Goal: Information Seeking & Learning: Learn about a topic

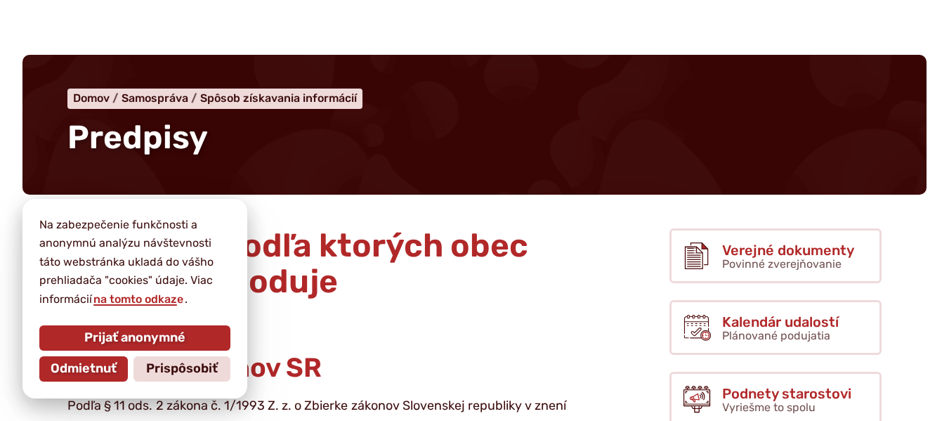
scroll to position [70, 0]
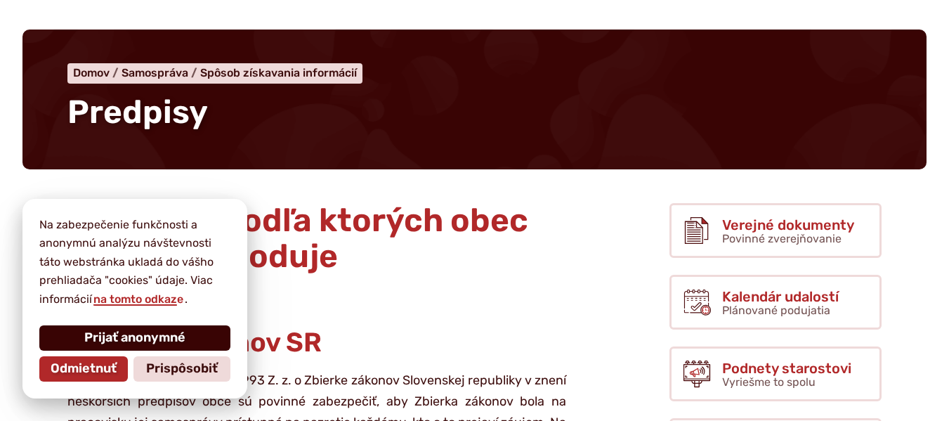
click at [128, 337] on span "Prijať anonymné" at bounding box center [134, 337] width 101 height 15
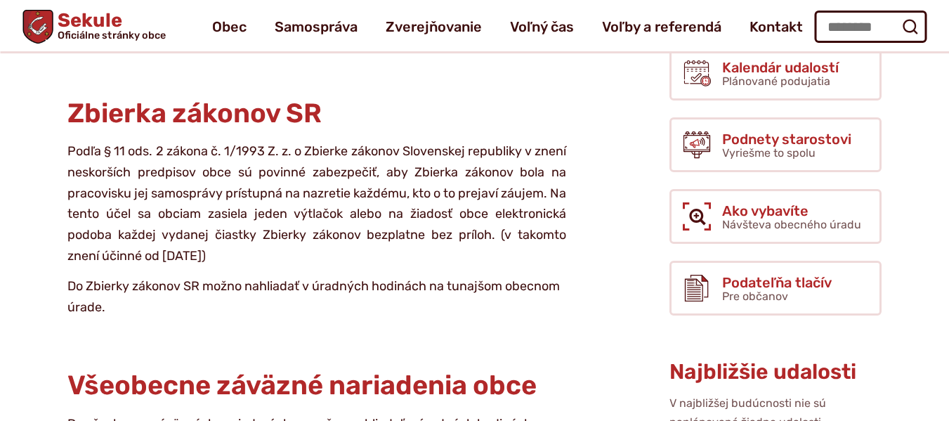
scroll to position [140, 0]
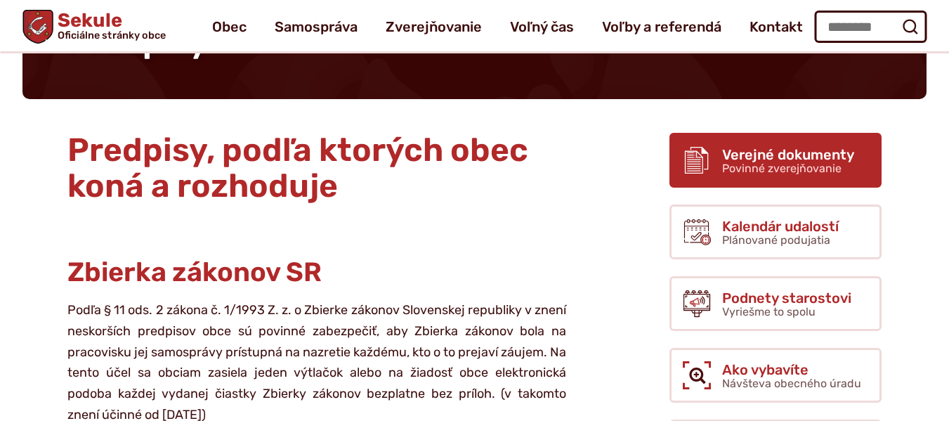
click at [732, 173] on span "Povinné zverejňovanie" at bounding box center [781, 168] width 119 height 13
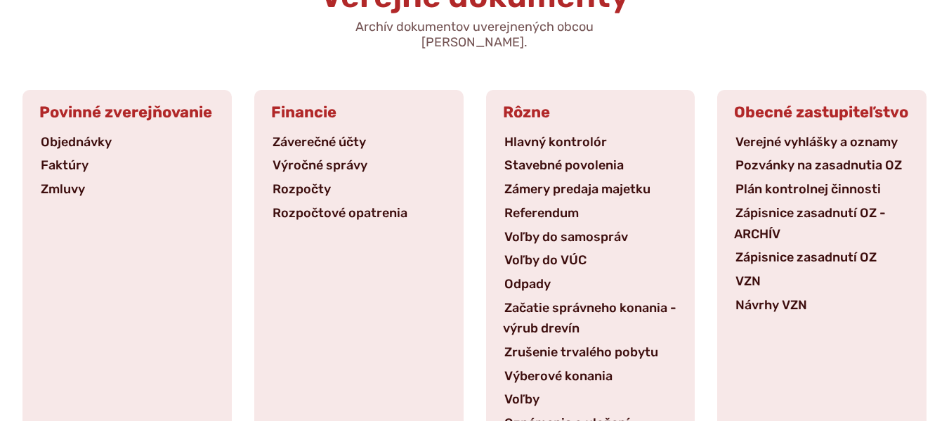
scroll to position [211, 0]
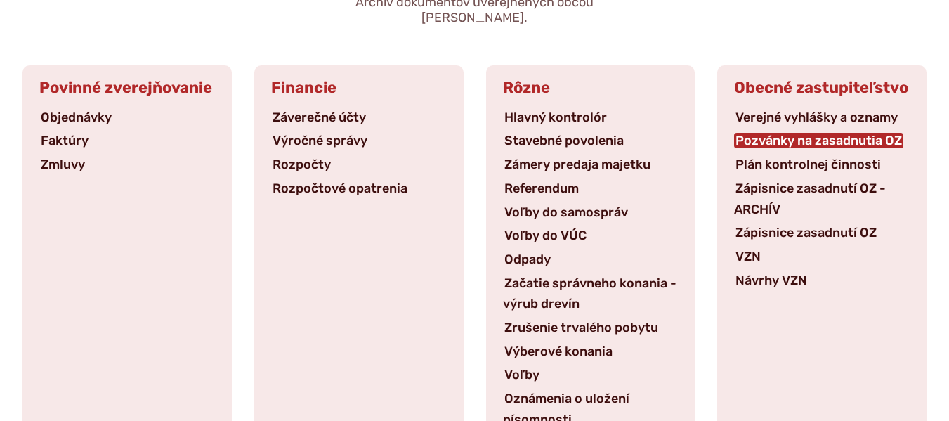
click at [776, 133] on link "Pozvánky na zasadnutia OZ" at bounding box center [818, 140] width 169 height 15
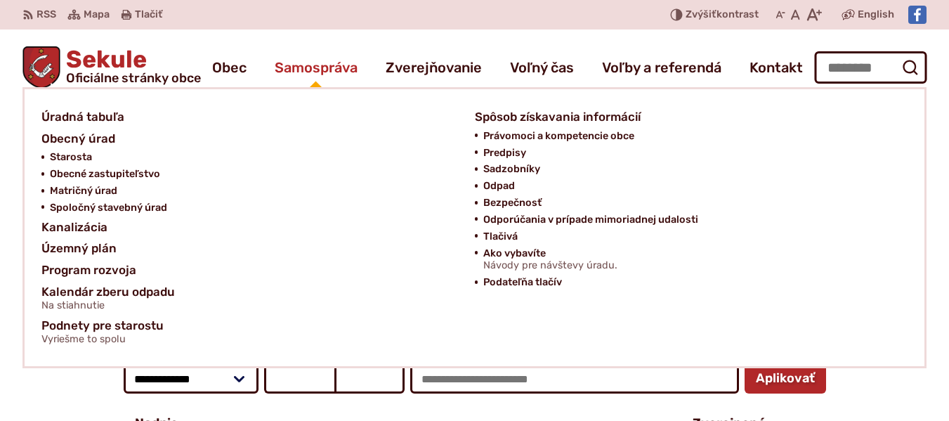
click at [294, 66] on span "Samospráva" at bounding box center [316, 67] width 83 height 39
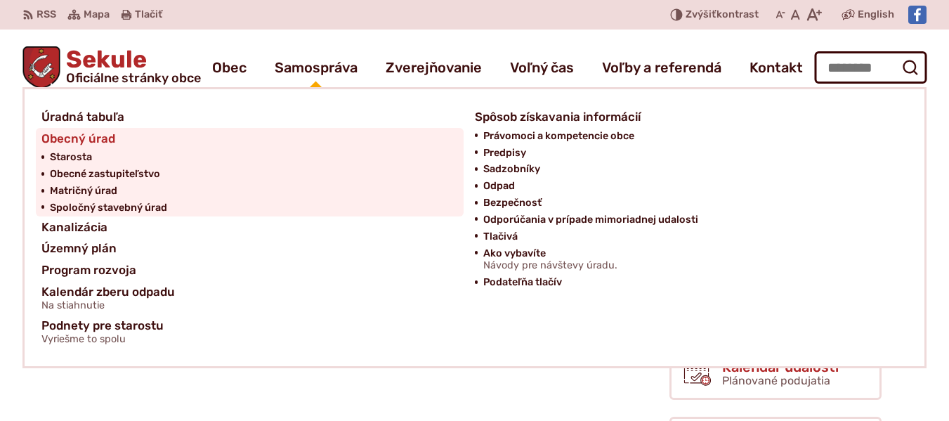
click at [73, 136] on span "Obecný úrad" at bounding box center [78, 139] width 74 height 22
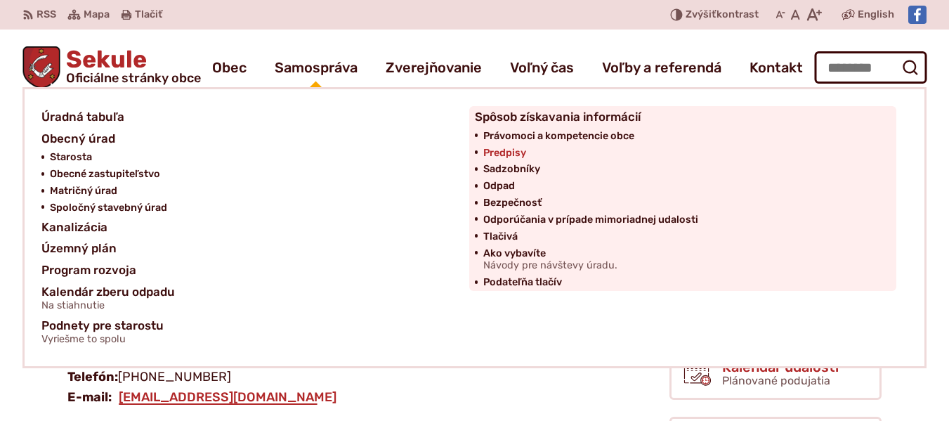
click at [489, 152] on span "Predpisy" at bounding box center [504, 153] width 43 height 17
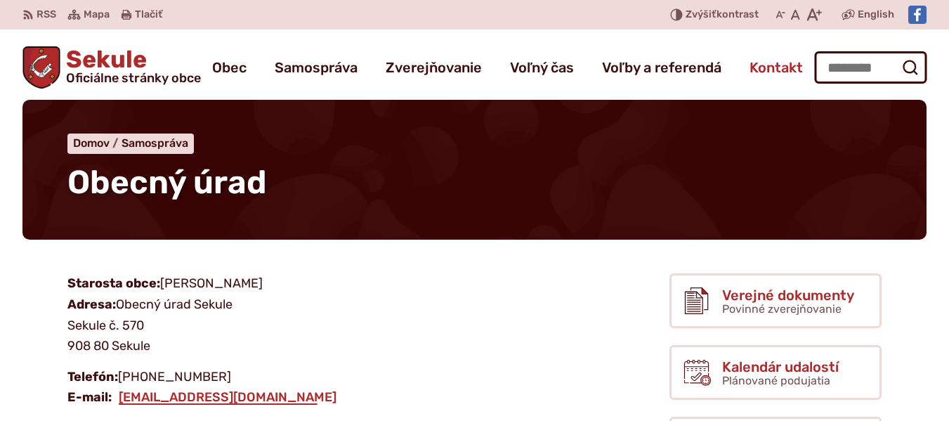
click at [761, 65] on span "Kontakt" at bounding box center [775, 67] width 53 height 39
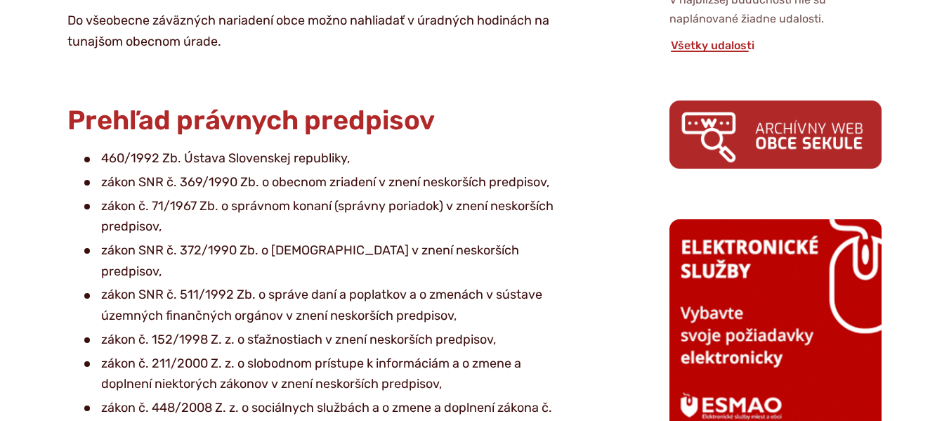
scroll to position [772, 0]
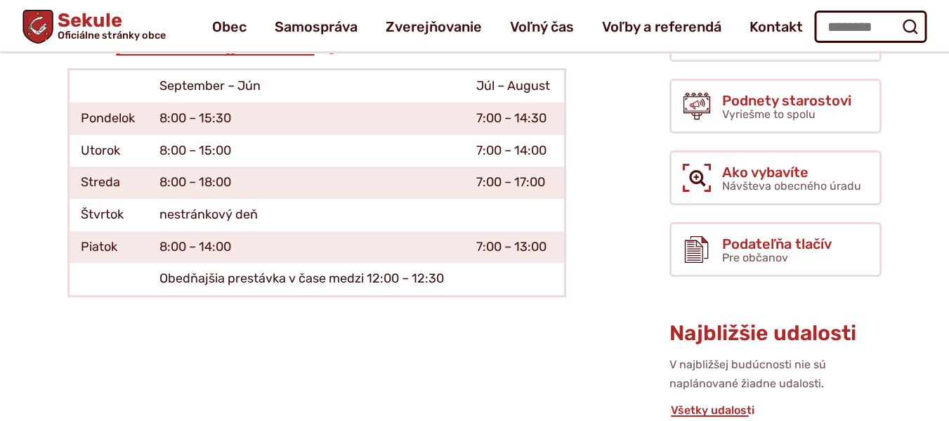
scroll to position [281, 0]
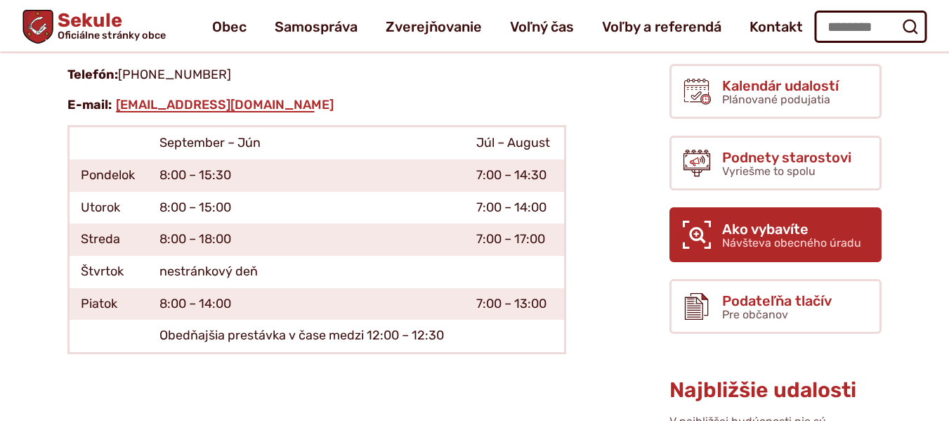
click at [803, 221] on span "Ako vybavíte" at bounding box center [791, 228] width 139 height 15
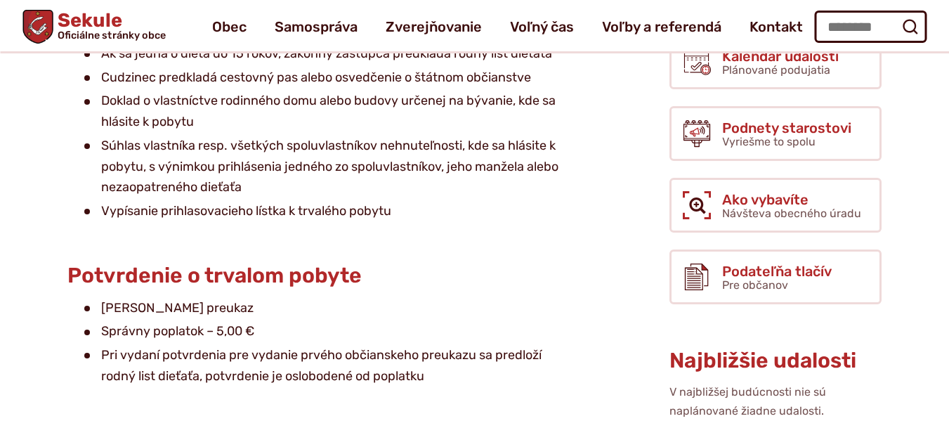
scroll to position [281, 0]
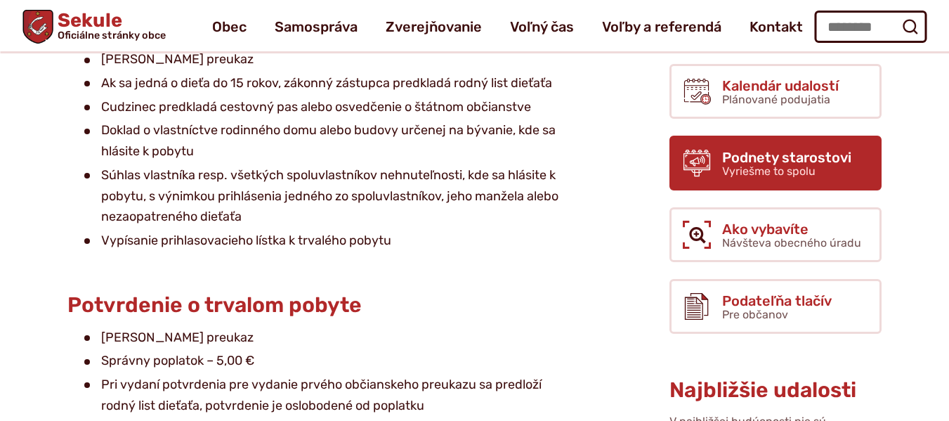
click at [763, 164] on span "Vyriešme to spolu" at bounding box center [768, 170] width 93 height 13
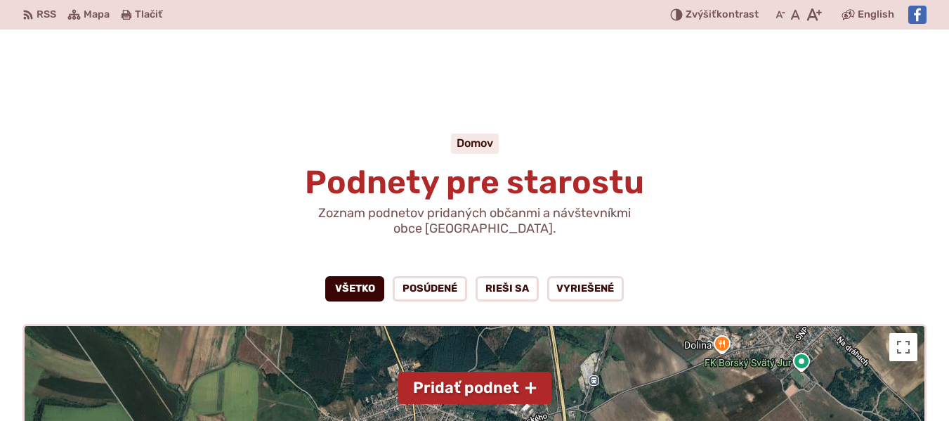
scroll to position [140, 0]
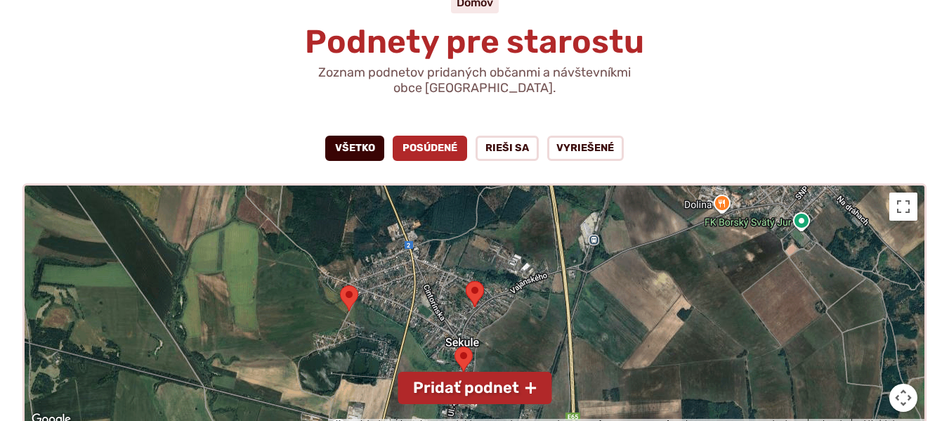
click at [444, 148] on link "Posúdené" at bounding box center [430, 148] width 74 height 25
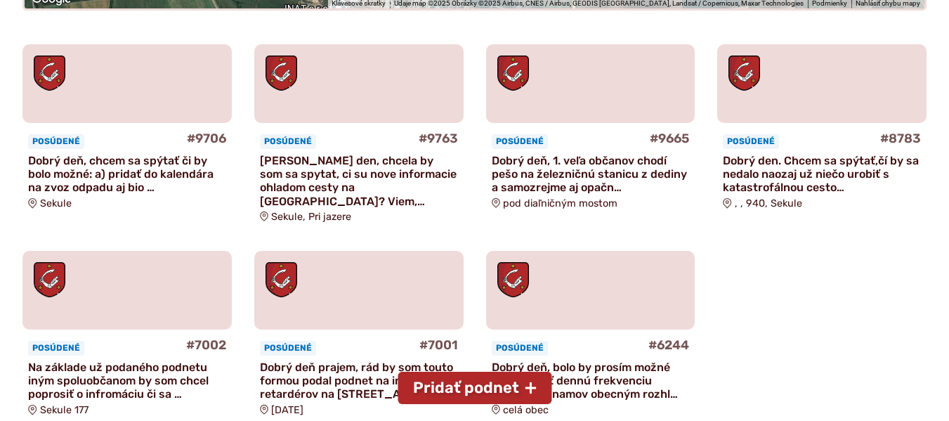
scroll to position [562, 0]
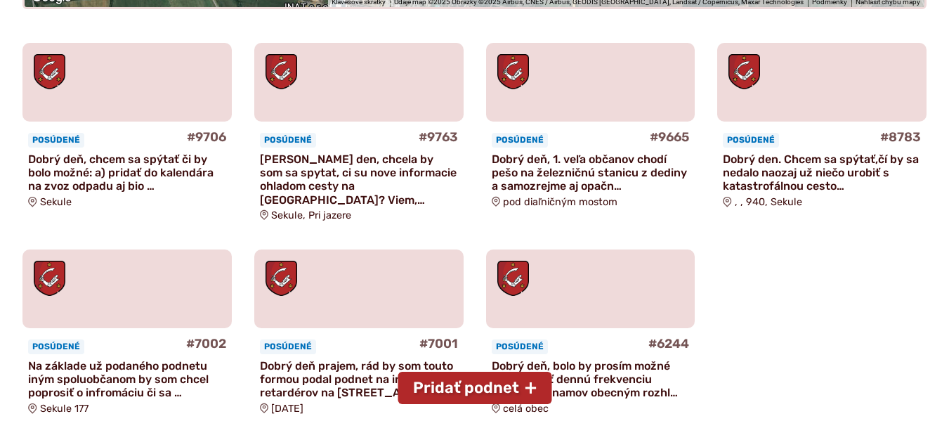
click at [310, 179] on p "Dobry den, chcela by som sa spytat, ci su nove informacie ohladom cesty na sutr…" at bounding box center [359, 179] width 198 height 54
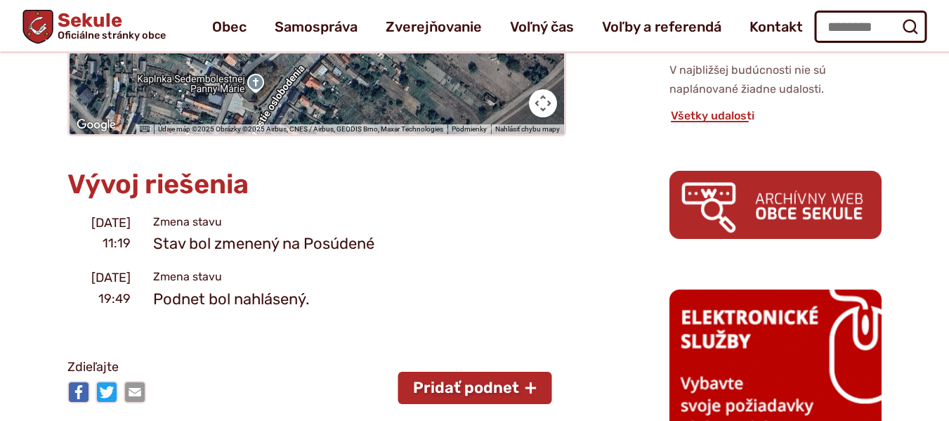
scroll to position [351, 0]
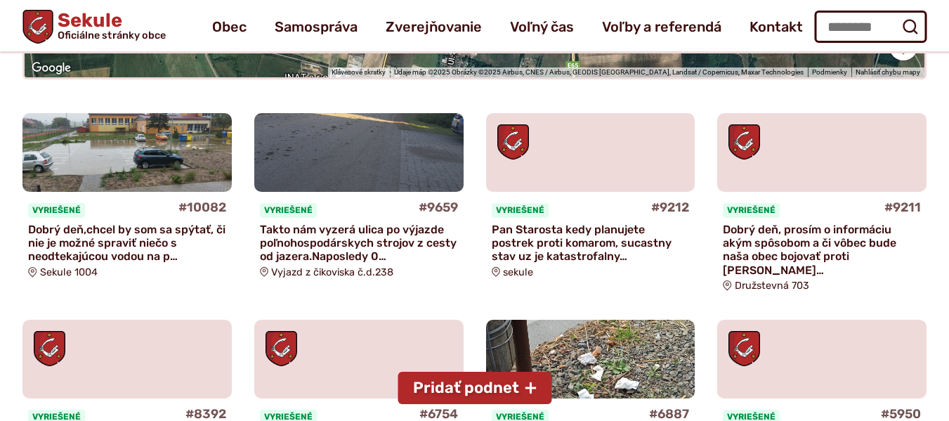
scroll to position [421, 0]
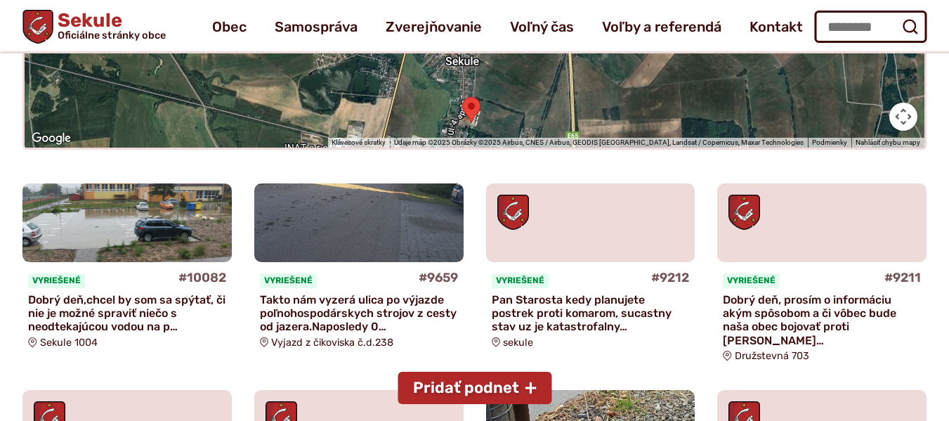
click at [153, 302] on p "Dobrý deň,chcel by som sa spýtať, či nie je možné spraviť niečo s neodtekajúcou…" at bounding box center [127, 313] width 198 height 41
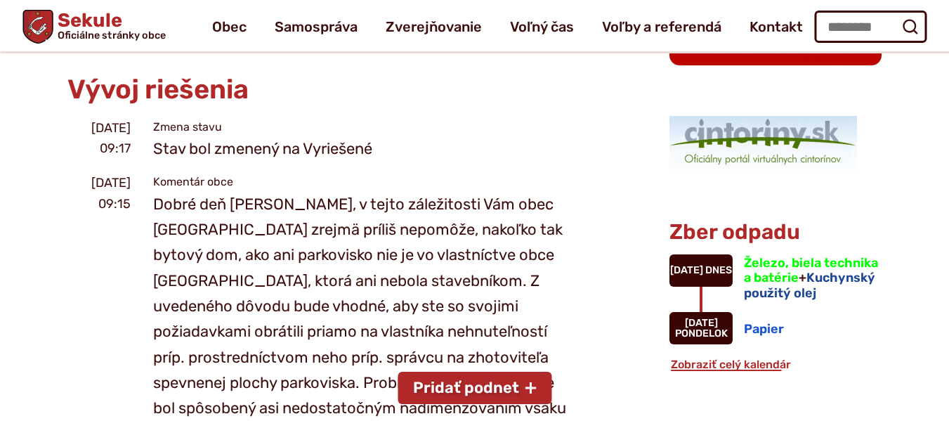
scroll to position [1124, 0]
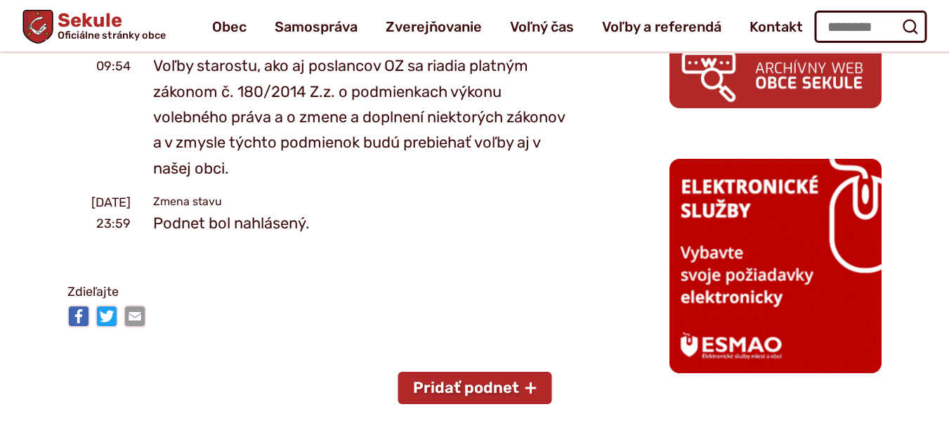
scroll to position [492, 0]
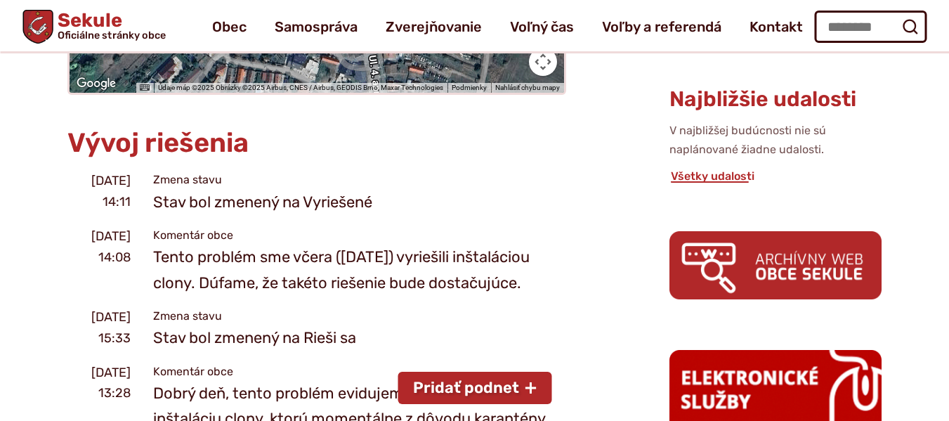
scroll to position [562, 0]
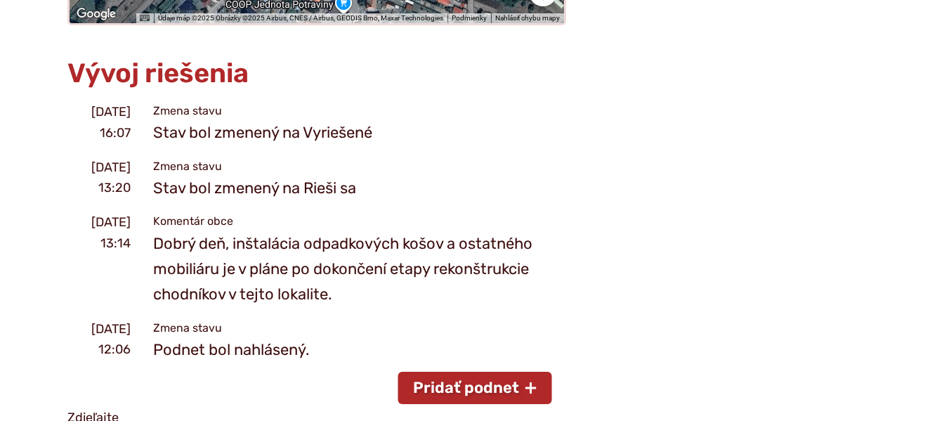
scroll to position [1896, 0]
